Goal: Task Accomplishment & Management: Manage account settings

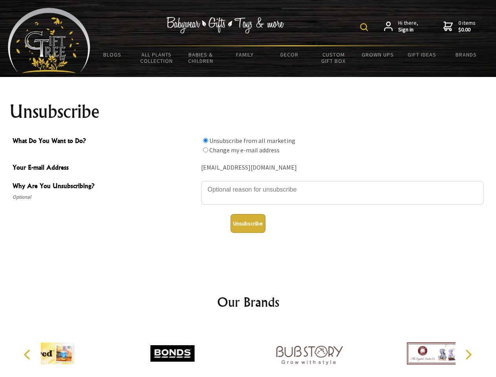
click at [365, 27] on img at bounding box center [364, 27] width 8 height 8
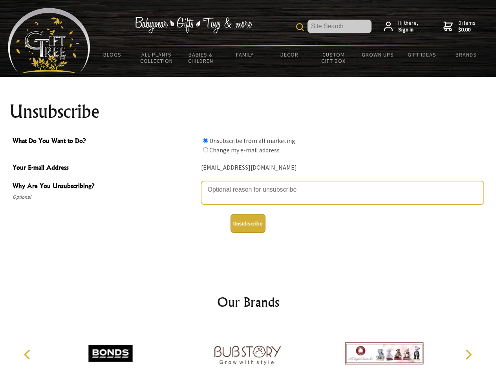
click at [248, 184] on textarea "Why Are You Unsubscribing?" at bounding box center [342, 193] width 283 height 24
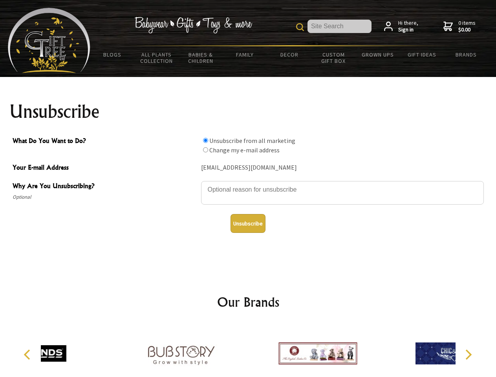
click at [206, 140] on input "What Do You Want to Do?" at bounding box center [205, 140] width 5 height 5
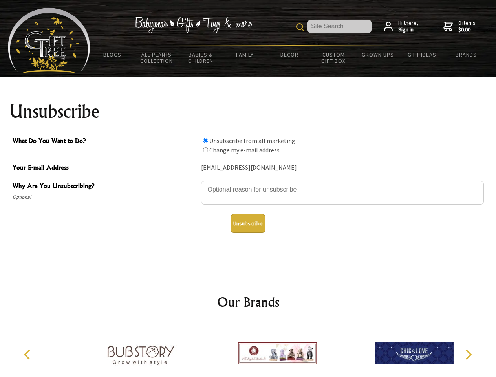
click at [206, 150] on input "What Do You Want to Do?" at bounding box center [205, 149] width 5 height 5
radio input "true"
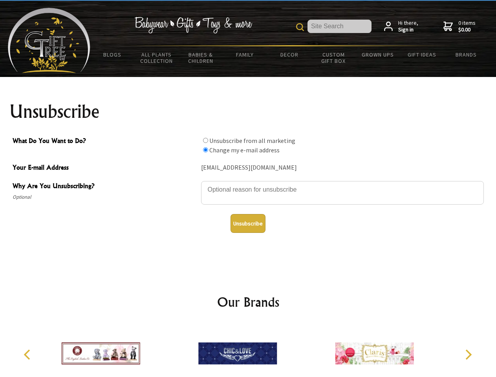
click at [248, 224] on button "Unsubscribe" at bounding box center [248, 223] width 35 height 19
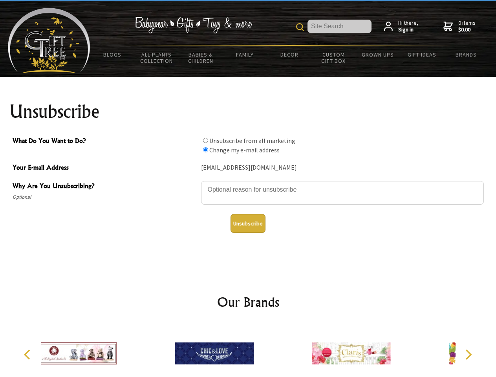
click at [248, 351] on img at bounding box center [214, 353] width 79 height 59
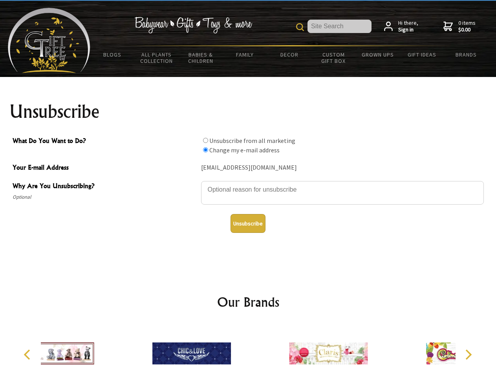
click at [28, 355] on icon "Previous" at bounding box center [28, 355] width 10 height 10
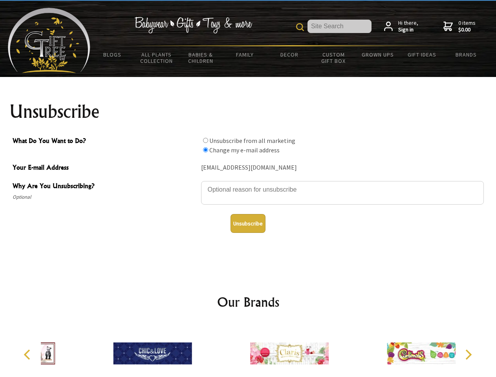
click at [468, 355] on icon "Next" at bounding box center [468, 355] width 10 height 10
